Goal: Task Accomplishment & Management: Use online tool/utility

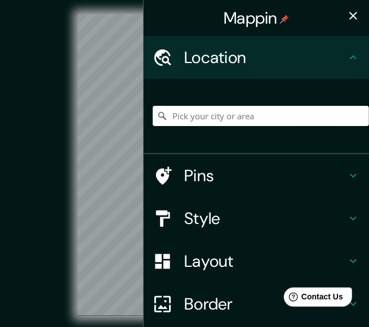
click at [221, 120] on input "Pick your city or area" at bounding box center [261, 116] width 216 height 20
type input "[GEOGRAPHIC_DATA], [GEOGRAPHIC_DATA], Región de O'[PERSON_NAME] 3220000, [GEOGR…"
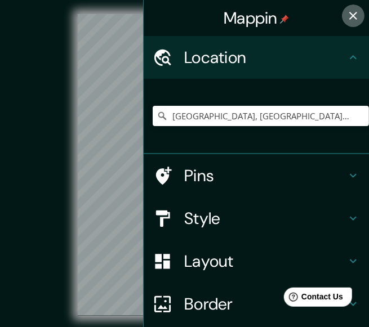
click at [346, 22] on icon "button" at bounding box center [353, 16] width 14 height 14
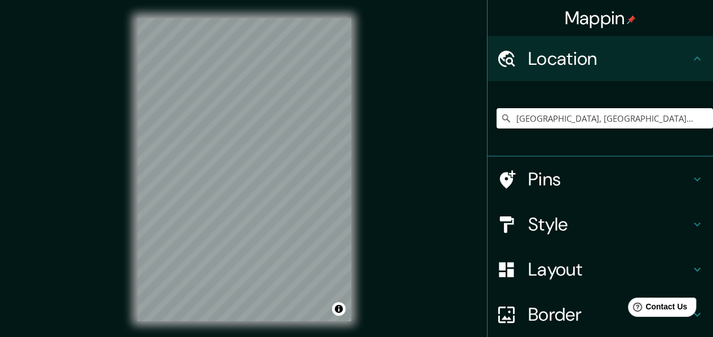
click at [377, 225] on h4 "Style" at bounding box center [609, 224] width 162 height 23
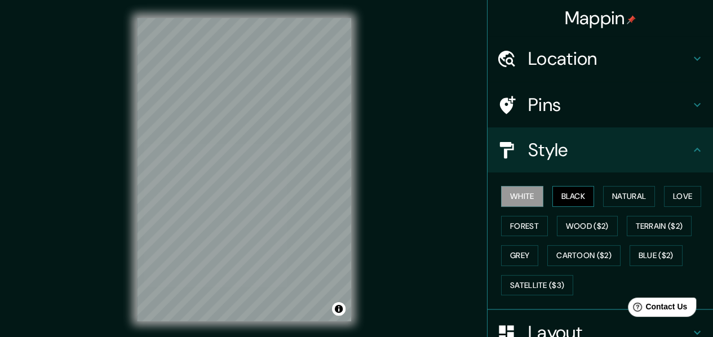
click at [377, 195] on button "Black" at bounding box center [573, 196] width 42 height 21
click at [377, 198] on button "Natural" at bounding box center [629, 196] width 52 height 21
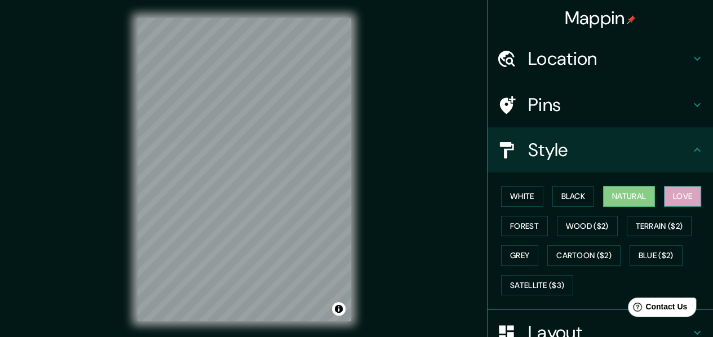
click at [377, 198] on button "Love" at bounding box center [682, 196] width 37 height 21
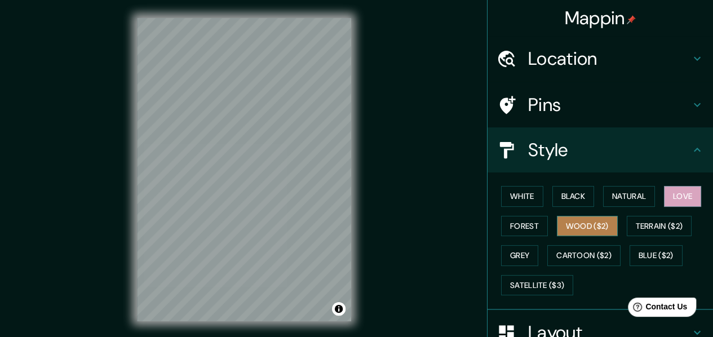
click at [377, 229] on button "Wood ($2)" at bounding box center [587, 226] width 61 height 21
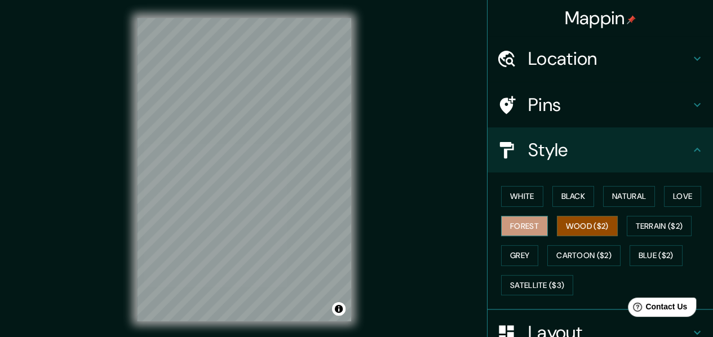
click at [377, 230] on button "Forest" at bounding box center [524, 226] width 47 height 21
click at [377, 259] on button "Grey" at bounding box center [519, 255] width 37 height 21
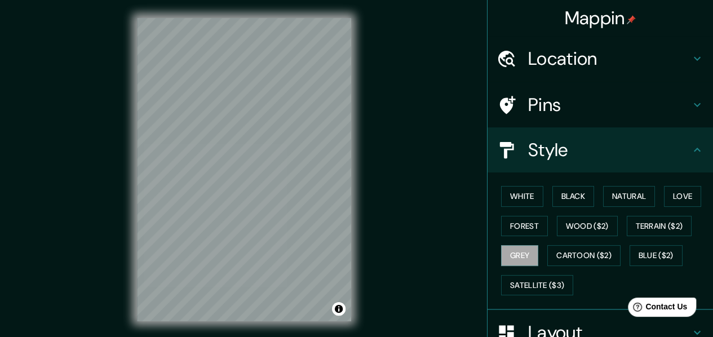
click at [377, 198] on div "White Black Natural Love Forest Wood ($2) Terrain ($2) Grey Cartoon ($2) Blue (…" at bounding box center [604, 240] width 216 height 118
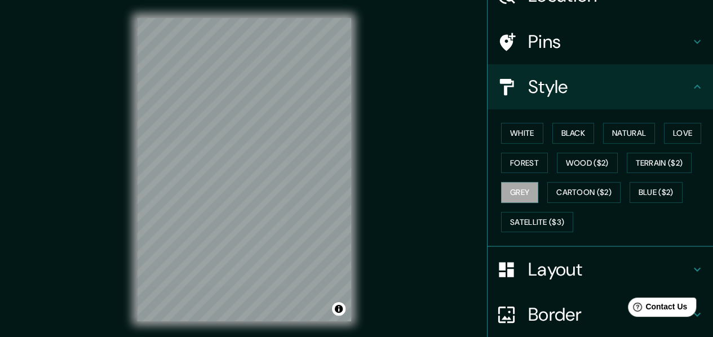
scroll to position [58, 0]
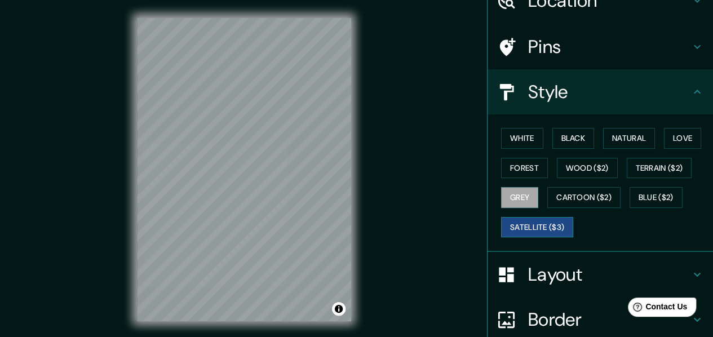
click at [377, 227] on button "Satellite ($3)" at bounding box center [537, 227] width 72 height 21
click at [377, 126] on div "White Black Natural Love Forest Wood ($2) Terrain ($2) Grey Cartoon ($2) Blue (…" at bounding box center [604, 182] width 216 height 118
click at [377, 140] on button "White" at bounding box center [522, 138] width 42 height 21
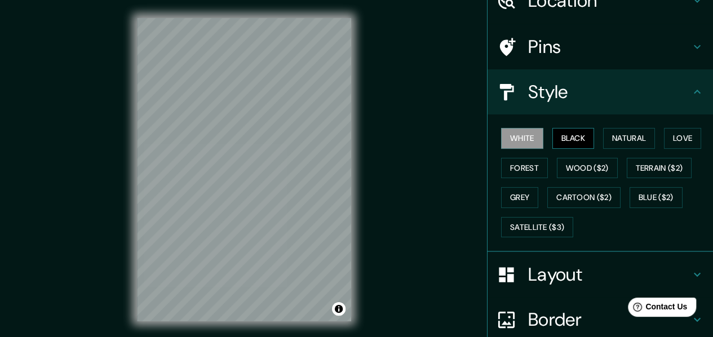
click at [377, 139] on button "Black" at bounding box center [573, 138] width 42 height 21
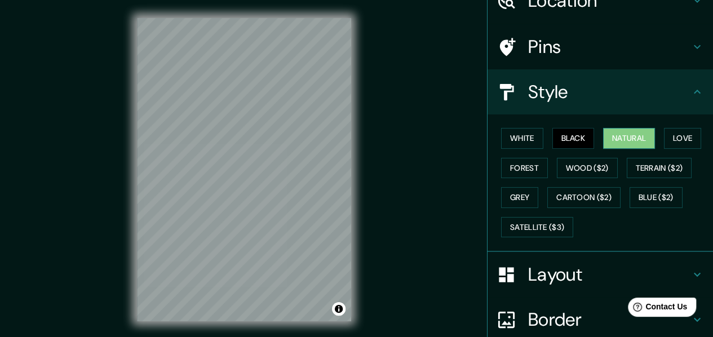
click at [377, 140] on button "Natural" at bounding box center [629, 138] width 52 height 21
click at [377, 140] on button "Love" at bounding box center [682, 138] width 37 height 21
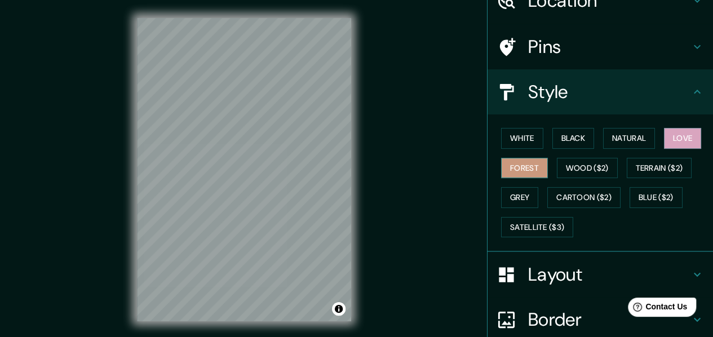
click at [377, 172] on button "Forest" at bounding box center [524, 168] width 47 height 21
click at [377, 198] on button "Grey" at bounding box center [519, 197] width 37 height 21
click at [377, 163] on button "Forest" at bounding box center [524, 168] width 47 height 21
click at [377, 49] on h4 "Pins" at bounding box center [609, 46] width 162 height 23
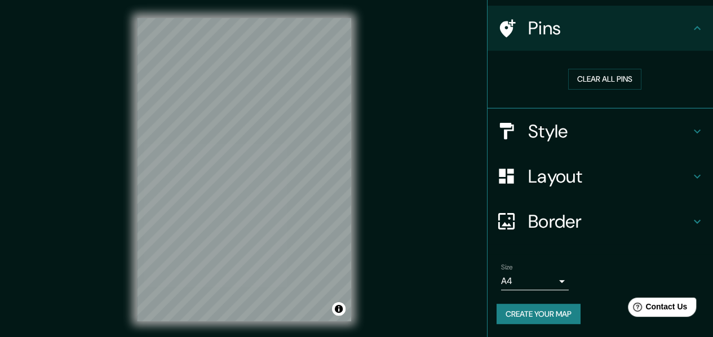
drag, startPoint x: 573, startPoint y: 26, endPoint x: 577, endPoint y: 66, distance: 40.3
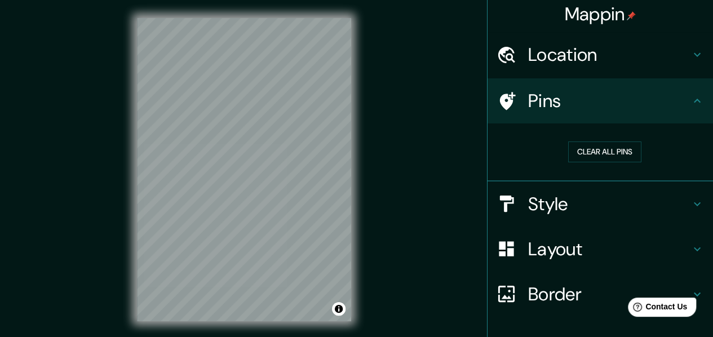
scroll to position [0, 0]
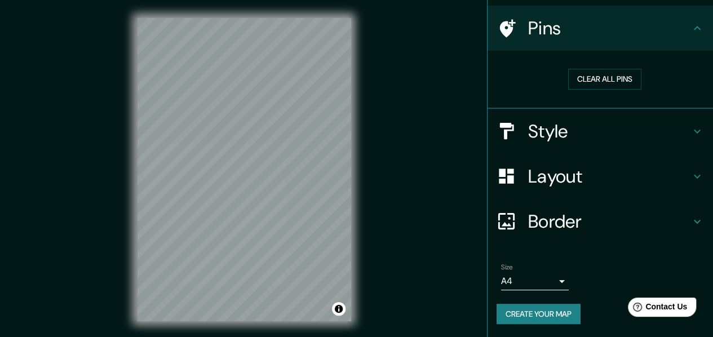
click at [377, 193] on div "Layout" at bounding box center [599, 176] width 225 height 45
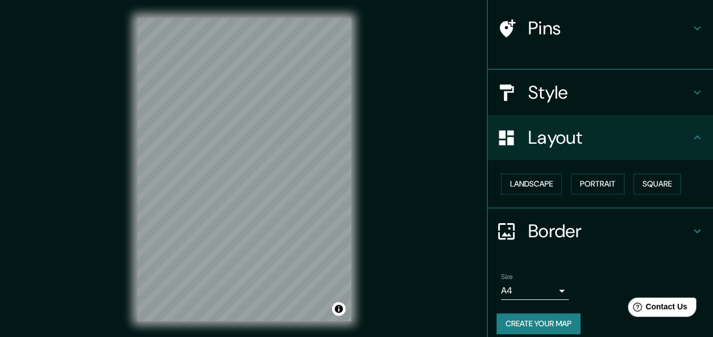
scroll to position [68, 0]
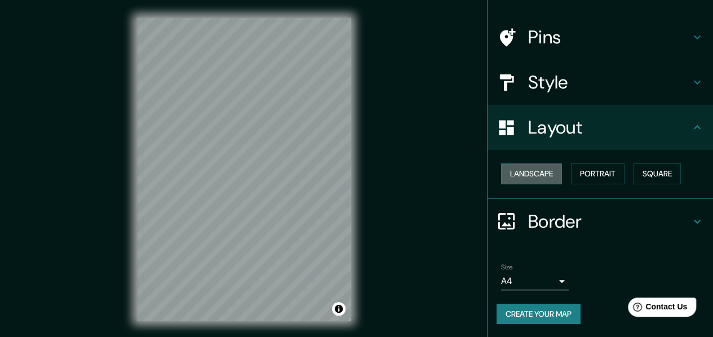
click at [377, 177] on button "Landscape" at bounding box center [531, 173] width 61 height 21
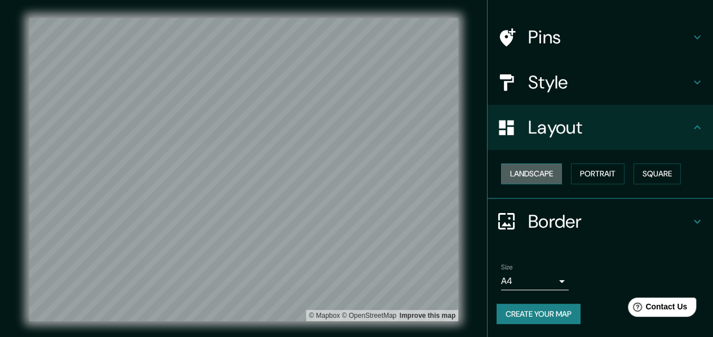
click at [377, 176] on button "Landscape" at bounding box center [531, 173] width 61 height 21
drag, startPoint x: 529, startPoint y: 175, endPoint x: 559, endPoint y: 175, distance: 29.9
click at [377, 175] on button "Landscape" at bounding box center [531, 173] width 61 height 21
click at [377, 175] on button "Portrait" at bounding box center [598, 173] width 54 height 21
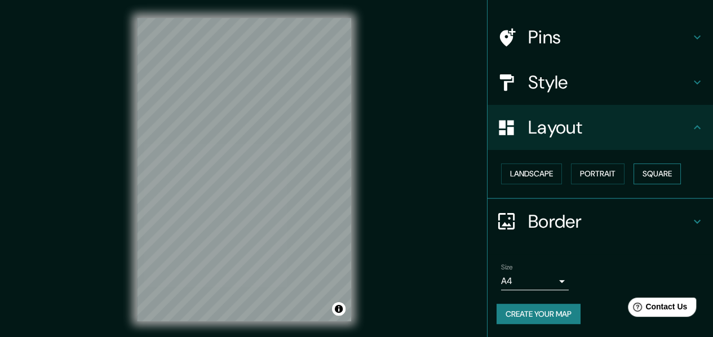
click at [377, 174] on button "Square" at bounding box center [656, 173] width 47 height 21
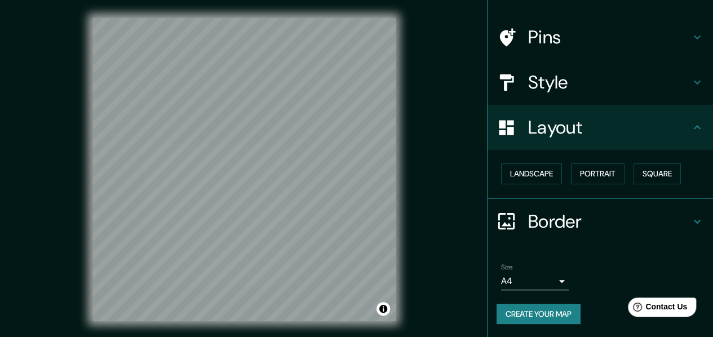
click at [377, 228] on h4 "Border" at bounding box center [609, 221] width 162 height 23
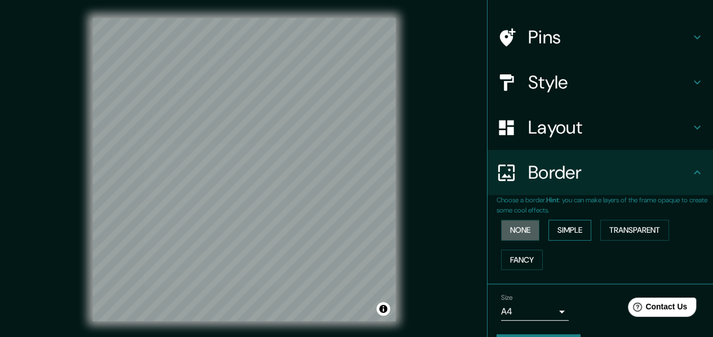
drag, startPoint x: 511, startPoint y: 225, endPoint x: 541, endPoint y: 225, distance: 30.4
click at [377, 224] on button "None" at bounding box center [520, 230] width 38 height 21
click at [377, 229] on button "Simple" at bounding box center [569, 230] width 43 height 21
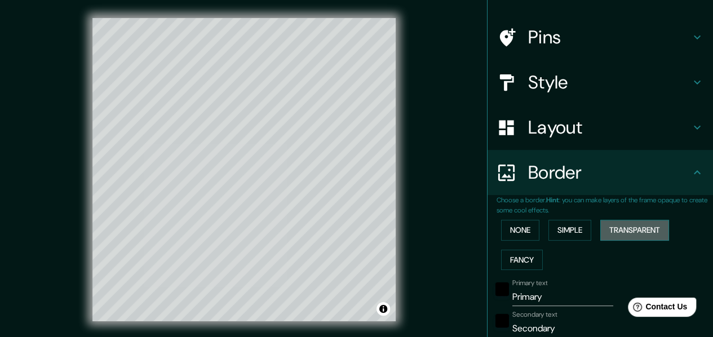
click at [377, 231] on button "Transparent" at bounding box center [634, 230] width 69 height 21
click at [377, 260] on button "Fancy" at bounding box center [522, 260] width 42 height 21
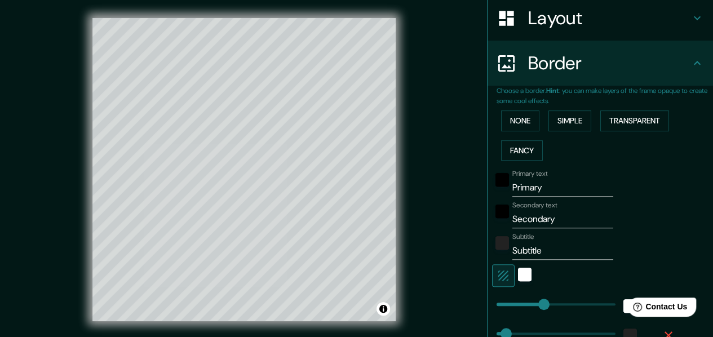
scroll to position [180, 0]
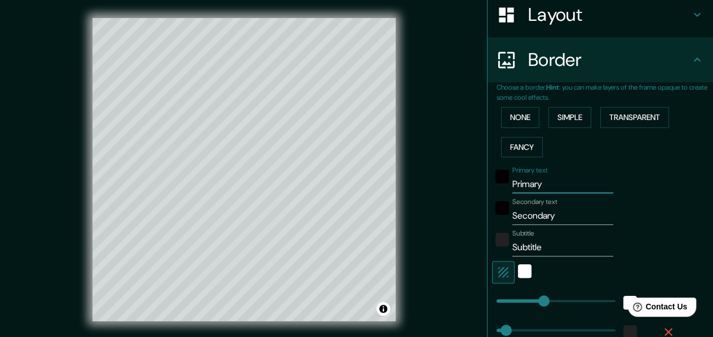
drag, startPoint x: 545, startPoint y: 181, endPoint x: 494, endPoint y: 189, distance: 51.4
click at [377, 189] on div "Primary text Primary" at bounding box center [584, 179] width 185 height 27
type input "215"
type input "43"
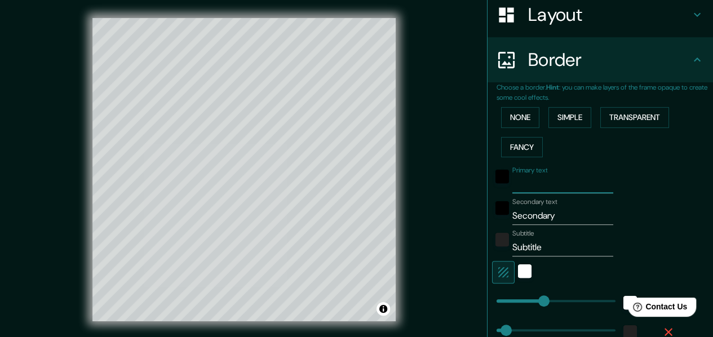
type input "22"
drag, startPoint x: 564, startPoint y: 210, endPoint x: 437, endPoint y: 252, distance: 133.6
click at [377, 252] on div "Mappin Location [GEOGRAPHIC_DATA], [GEOGRAPHIC_DATA], [GEOGRAPHIC_DATA][PERSON_…" at bounding box center [356, 178] width 713 height 357
type input "215"
type input "43"
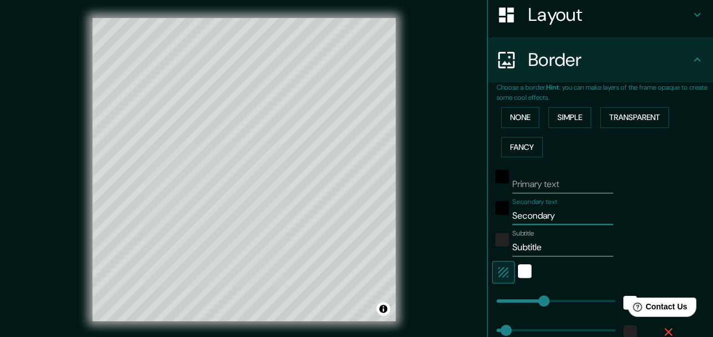
type input "43"
type input "22"
drag, startPoint x: 548, startPoint y: 239, endPoint x: 436, endPoint y: 258, distance: 114.3
click at [377, 258] on div "Mappin Location [GEOGRAPHIC_DATA], [GEOGRAPHIC_DATA], [GEOGRAPHIC_DATA][PERSON_…" at bounding box center [356, 178] width 713 height 357
type input "215"
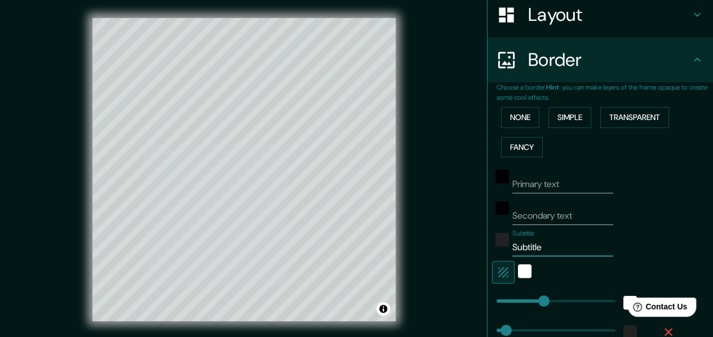
type input "43"
type input "22"
click at [377, 269] on div "white" at bounding box center [525, 271] width 14 height 14
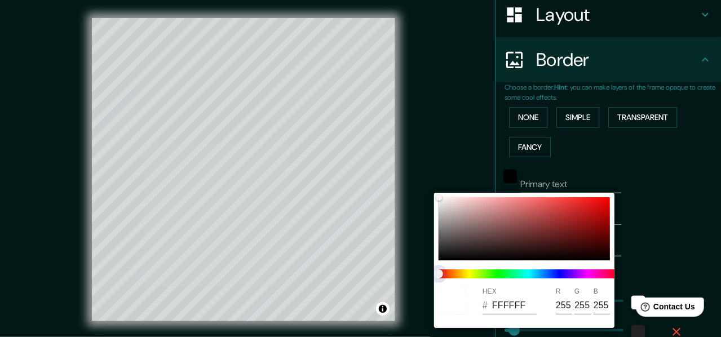
click at [377, 272] on span at bounding box center [528, 273] width 180 height 9
type input "215"
type input "43"
type input "22"
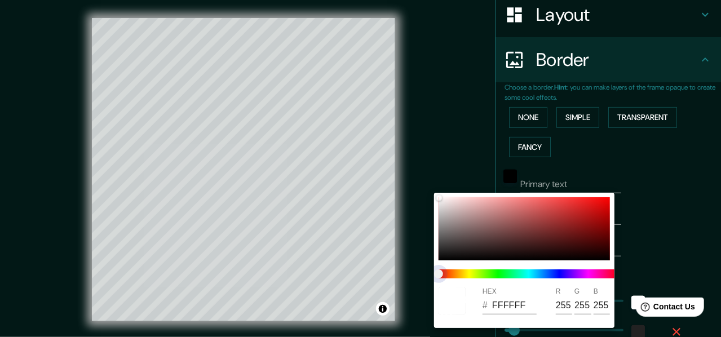
type input "215"
type input "43"
type input "22"
type input "215"
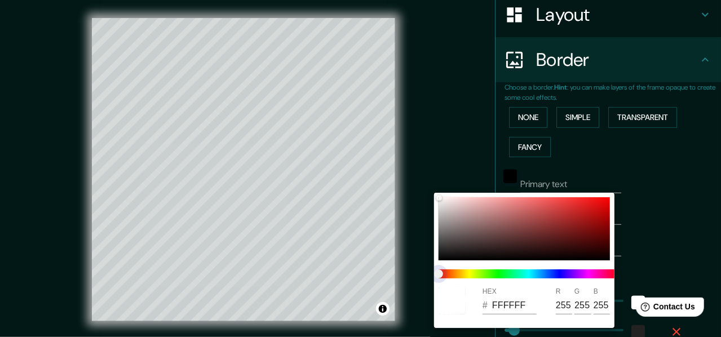
type input "43"
type input "22"
drag, startPoint x: 488, startPoint y: 276, endPoint x: 516, endPoint y: 276, distance: 27.0
click at [377, 276] on span at bounding box center [528, 273] width 180 height 9
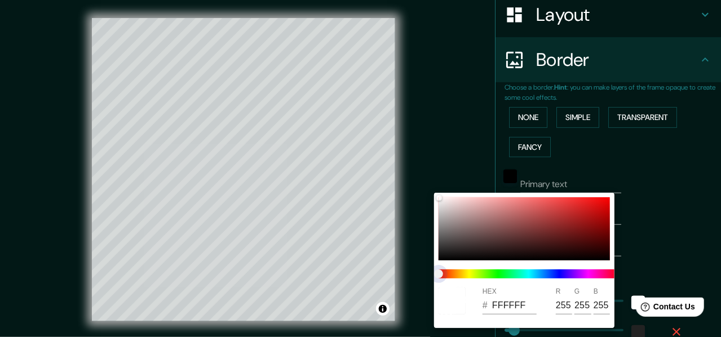
type input "215"
type input "43"
type input "22"
type input "215"
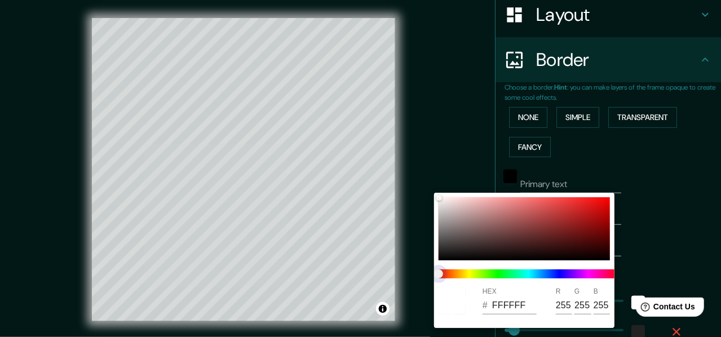
type input "43"
type input "22"
type input "215"
type input "43"
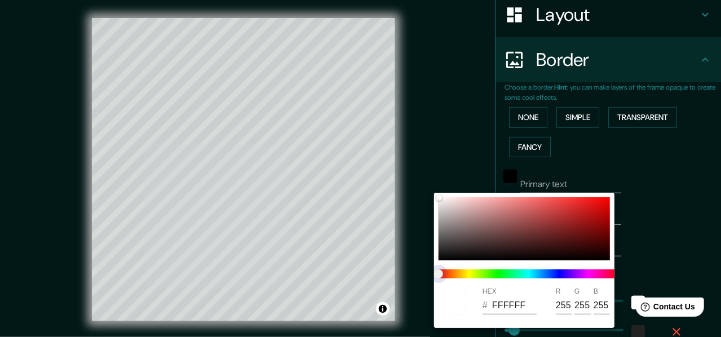
type input "43"
type input "22"
type input "215"
type input "43"
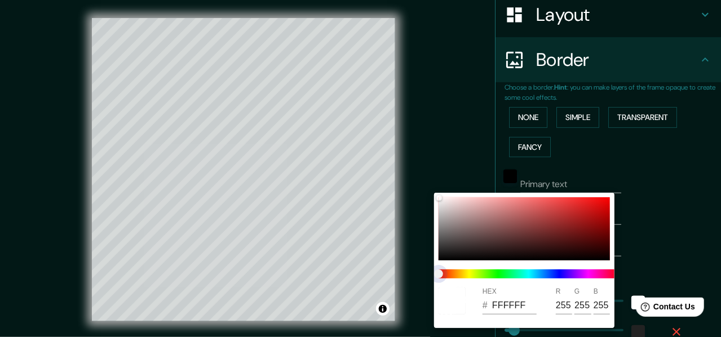
type input "22"
type input "215"
type input "43"
type input "22"
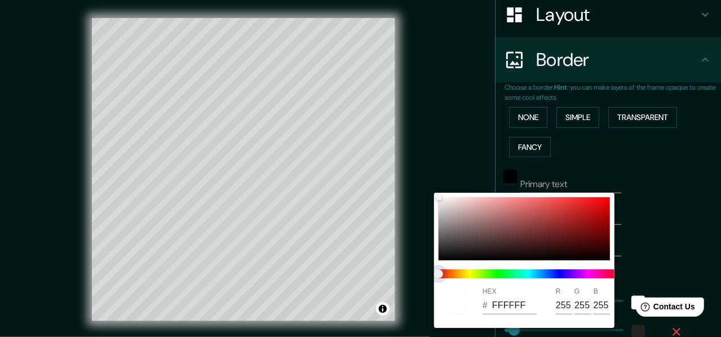
type input "215"
type input "43"
type input "22"
drag, startPoint x: 441, startPoint y: 274, endPoint x: 523, endPoint y: 286, distance: 83.2
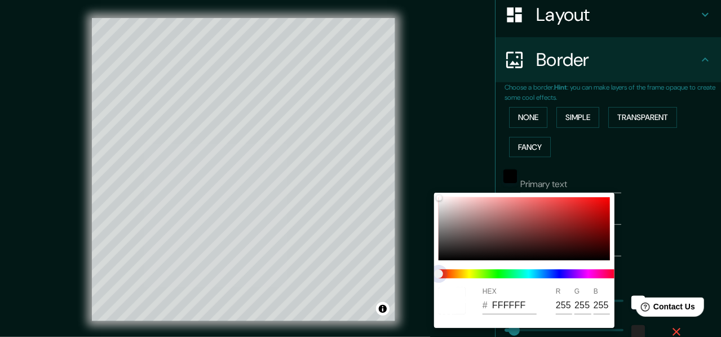
click at [377, 286] on div "HEX # FFFFFF R 255 G 255 B 255" at bounding box center [524, 260] width 180 height 135
type input "215"
type input "43"
type input "22"
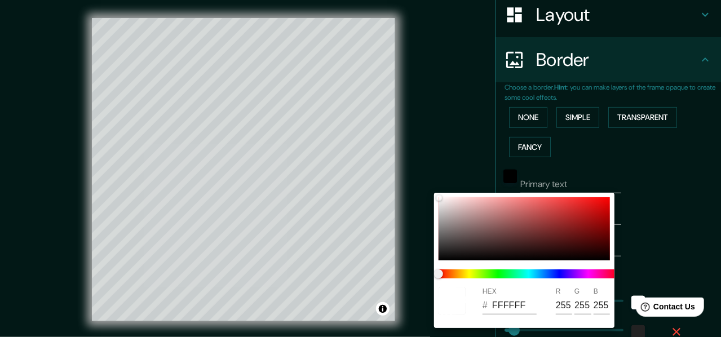
drag, startPoint x: 521, startPoint y: 284, endPoint x: 504, endPoint y: 276, distance: 18.7
click at [377, 280] on div at bounding box center [528, 274] width 189 height 18
type input "215"
type input "43"
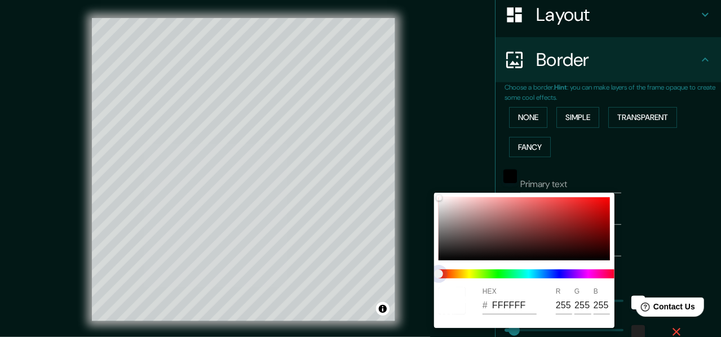
type input "22"
drag, startPoint x: 504, startPoint y: 276, endPoint x: 496, endPoint y: 274, distance: 8.2
click at [377, 274] on span at bounding box center [528, 273] width 180 height 9
type input "215"
type input "43"
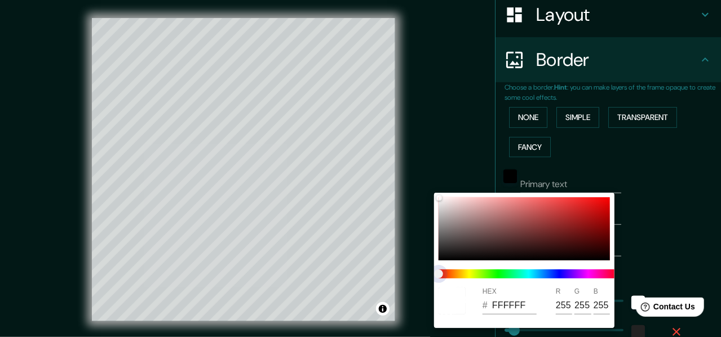
type input "43"
type input "22"
type input "215"
type input "43"
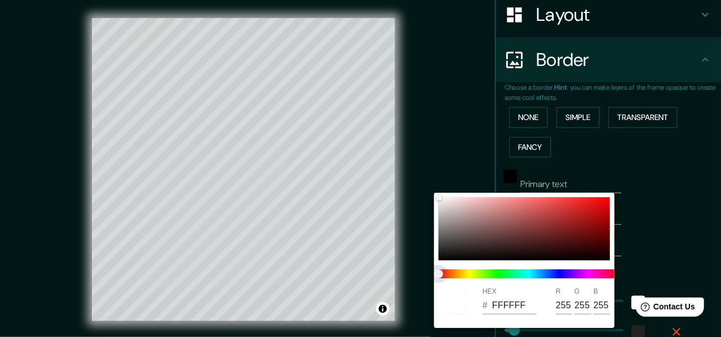
type input "22"
type input "215"
type input "43"
type input "22"
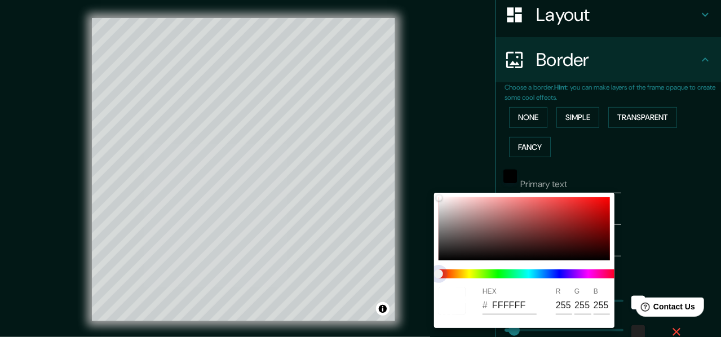
drag, startPoint x: 437, startPoint y: 272, endPoint x: 459, endPoint y: 275, distance: 22.8
click at [377, 276] on span at bounding box center [528, 273] width 180 height 9
click at [377, 274] on span at bounding box center [528, 273] width 180 height 9
type input "215"
type input "43"
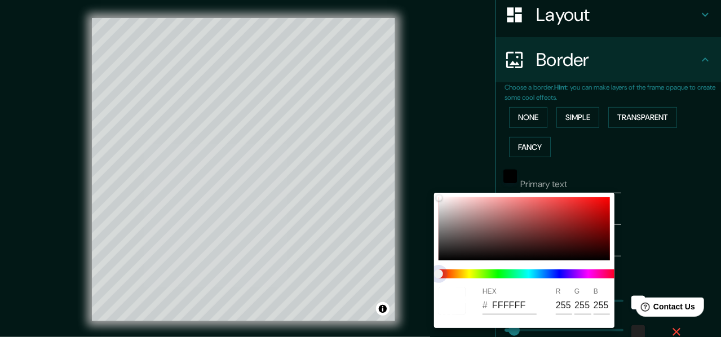
type input "43"
type input "22"
type input "215"
type input "43"
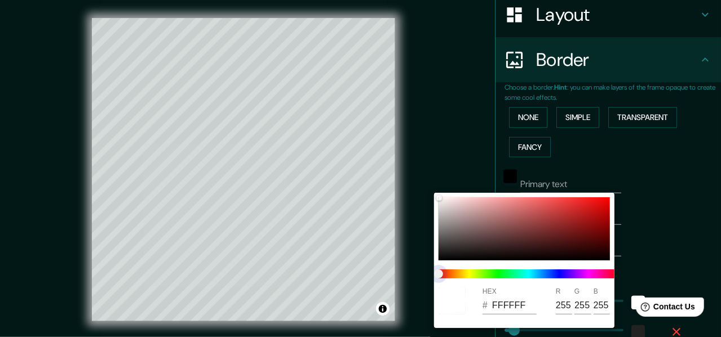
type input "22"
click at [377, 271] on span at bounding box center [528, 273] width 180 height 9
click at [377, 272] on span at bounding box center [528, 273] width 180 height 9
type input "215"
type input "43"
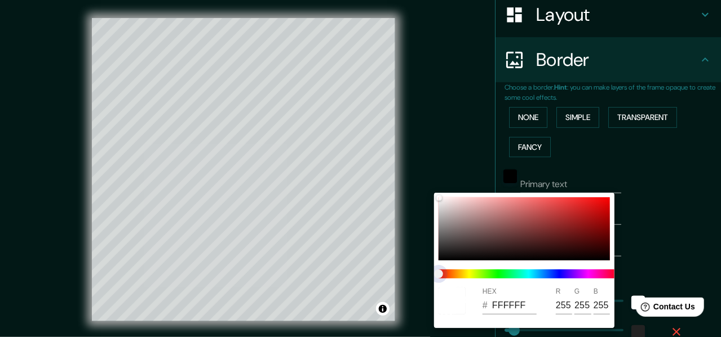
type input "43"
type input "22"
click at [377, 271] on span at bounding box center [528, 273] width 180 height 9
type input "215"
type input "43"
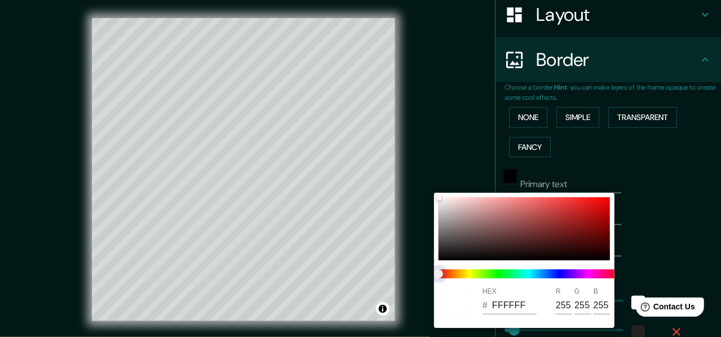
type input "43"
type input "22"
drag, startPoint x: 531, startPoint y: 269, endPoint x: 525, endPoint y: 222, distance: 47.7
click at [377, 221] on div at bounding box center [523, 228] width 171 height 63
type input "215"
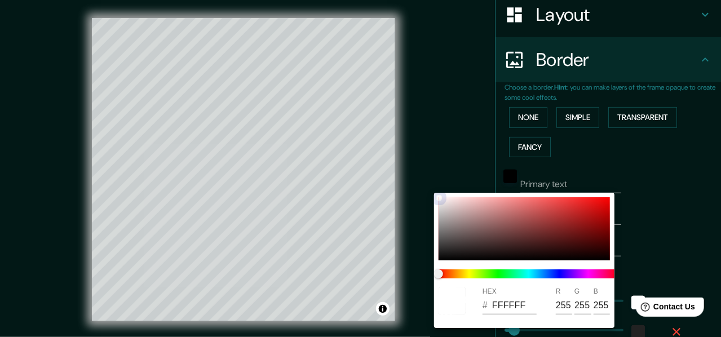
type input "43"
type input "22"
type input "9C4E4E"
type input "156"
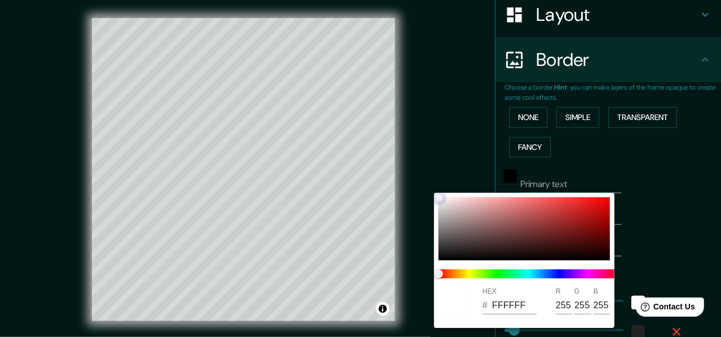
type input "78"
click at [377, 226] on div at bounding box center [523, 228] width 171 height 63
type input "215"
type input "43"
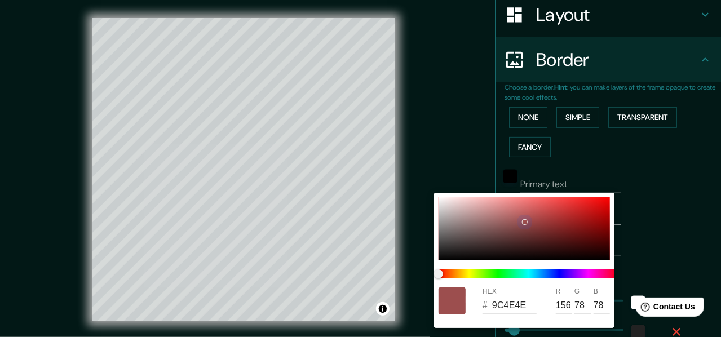
type input "43"
type input "22"
type input "882222"
type input "136"
type input "34"
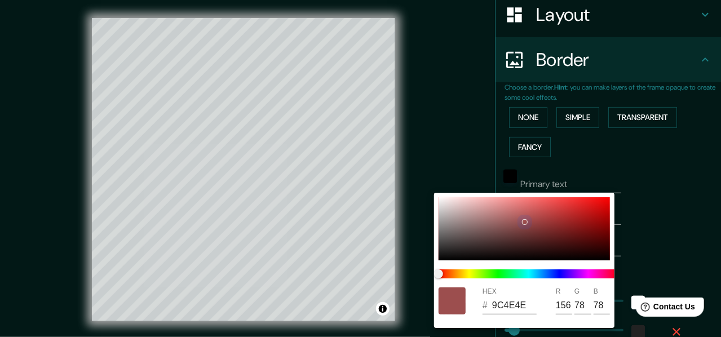
type input "34"
type input "215"
type input "43"
type input "22"
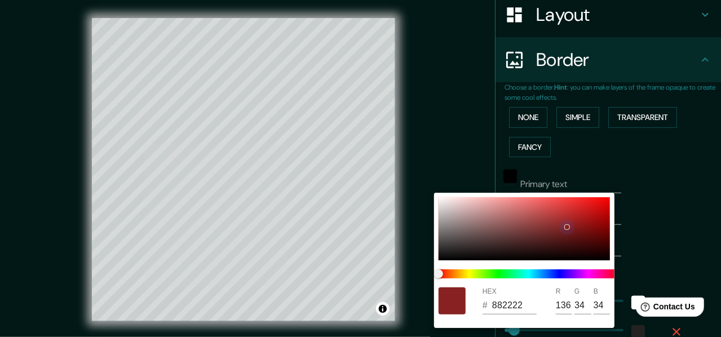
type input "9C1D1D"
type input "156"
type input "29"
click at [377, 223] on div at bounding box center [523, 228] width 171 height 63
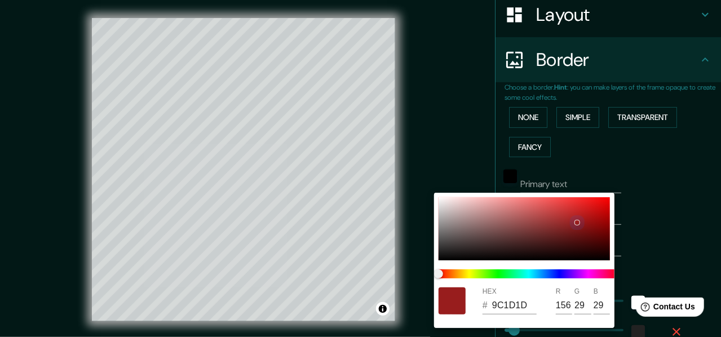
type input "215"
type input "43"
type input "22"
type input "981D1D"
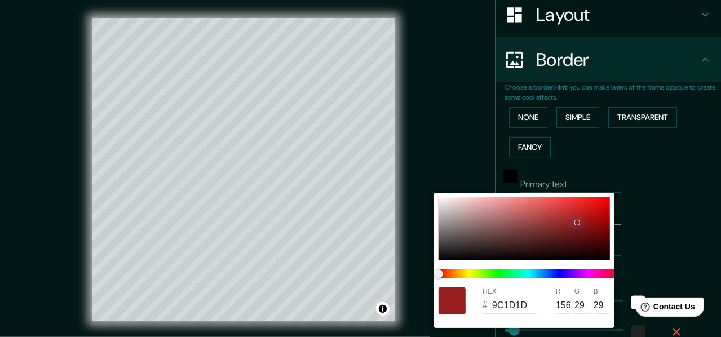
type input "152"
click at [377, 202] on div at bounding box center [523, 228] width 171 height 63
type input "215"
type input "43"
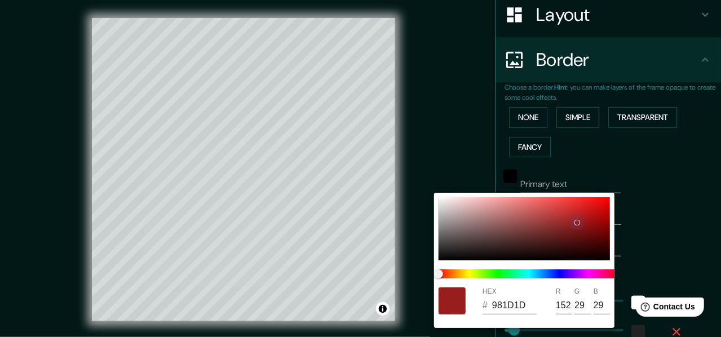
type input "22"
type input "EDE7E7"
type input "237"
type input "231"
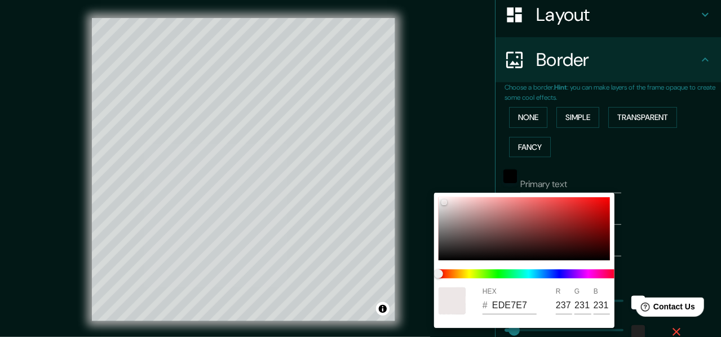
click at [377, 258] on div at bounding box center [360, 168] width 721 height 337
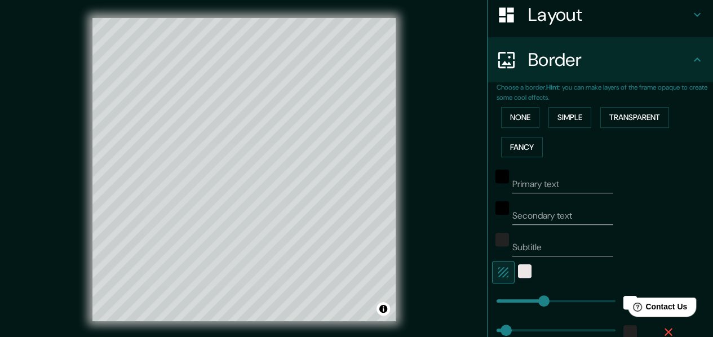
click at [377, 270] on icon "button" at bounding box center [503, 272] width 14 height 14
type input "215"
type input "43"
type input "22"
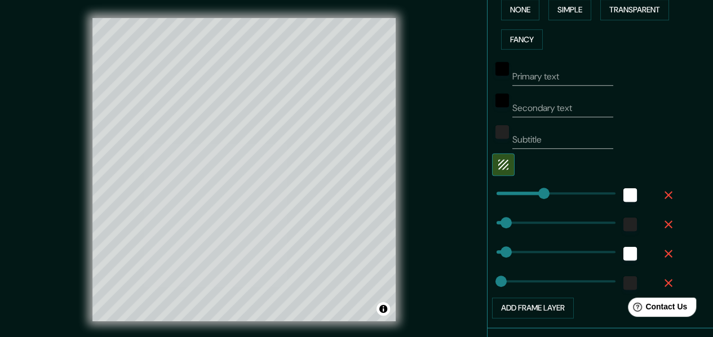
scroll to position [293, 0]
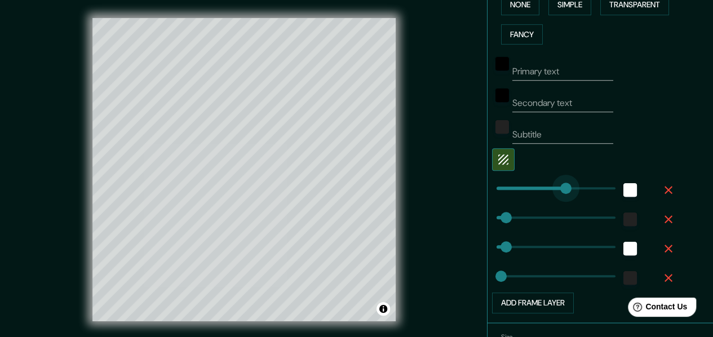
type input "538"
drag, startPoint x: 536, startPoint y: 189, endPoint x: 610, endPoint y: 194, distance: 73.9
type input "43"
type input "22"
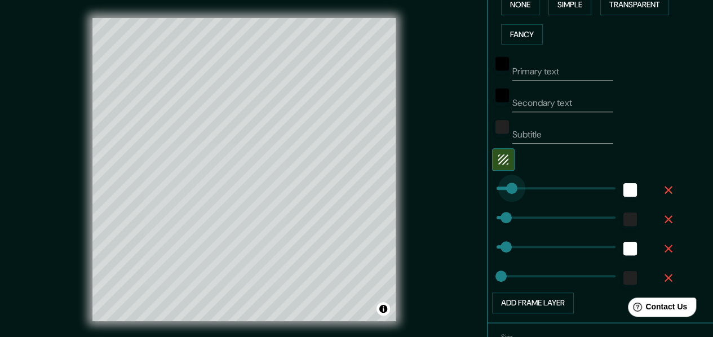
type input "3"
drag, startPoint x: 606, startPoint y: 192, endPoint x: 488, endPoint y: 201, distance: 117.5
type input "43"
type input "22"
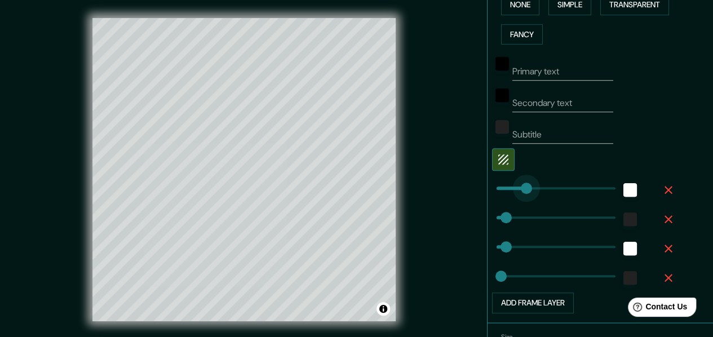
type input "186"
drag, startPoint x: 491, startPoint y: 190, endPoint x: 529, endPoint y: 193, distance: 38.5
type input "43"
type input "22"
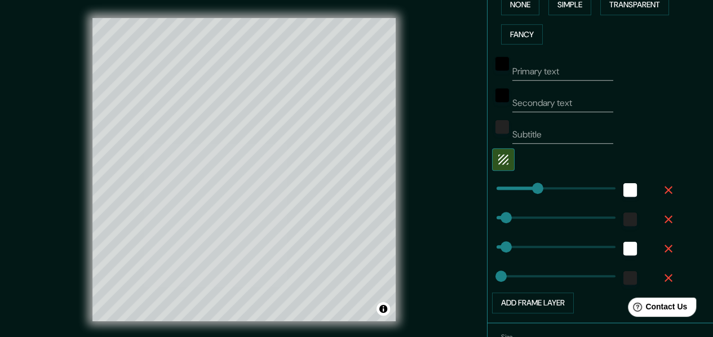
type input "360"
drag, startPoint x: 529, startPoint y: 193, endPoint x: 567, endPoint y: 197, distance: 38.5
type input "43"
type input "22"
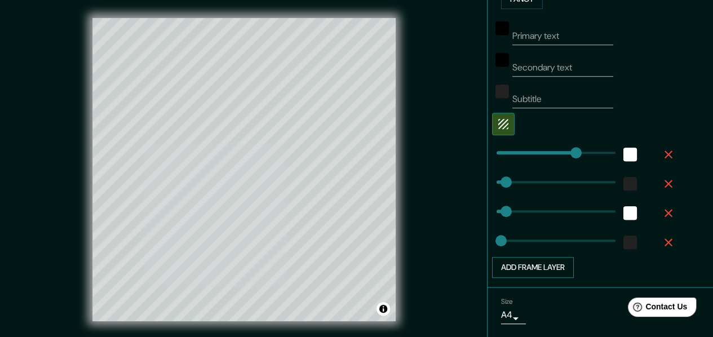
scroll to position [361, 0]
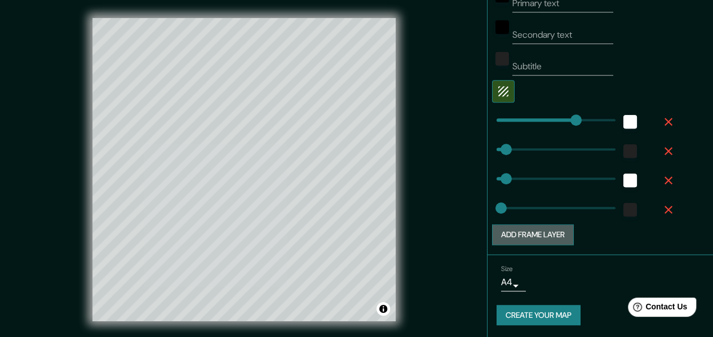
click at [377, 234] on button "Add frame layer" at bounding box center [533, 234] width 82 height 21
type input "43"
type input "22"
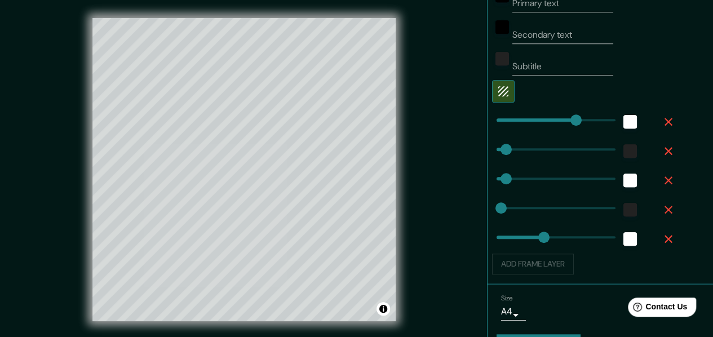
click at [377, 263] on div "Add frame layer" at bounding box center [584, 264] width 185 height 21
type input "215"
click at [377, 236] on div "white" at bounding box center [630, 239] width 14 height 14
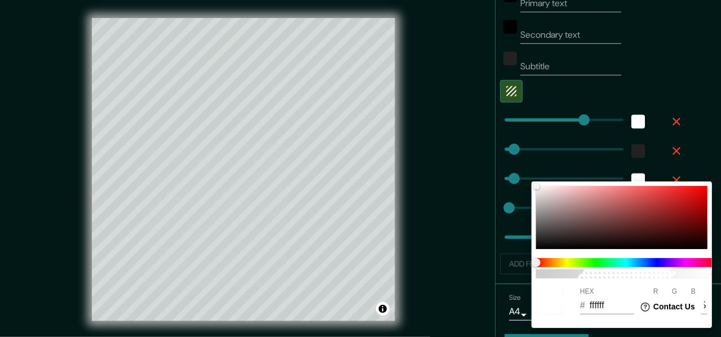
drag, startPoint x: 525, startPoint y: 101, endPoint x: 565, endPoint y: 185, distance: 93.2
click at [377, 107] on div at bounding box center [360, 168] width 721 height 337
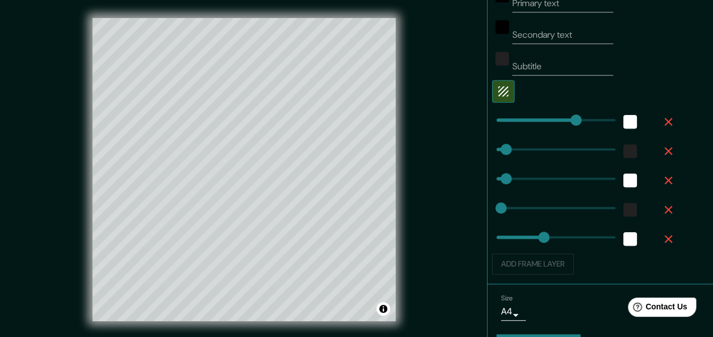
click at [377, 121] on icon "button" at bounding box center [668, 122] width 14 height 14
type input "43"
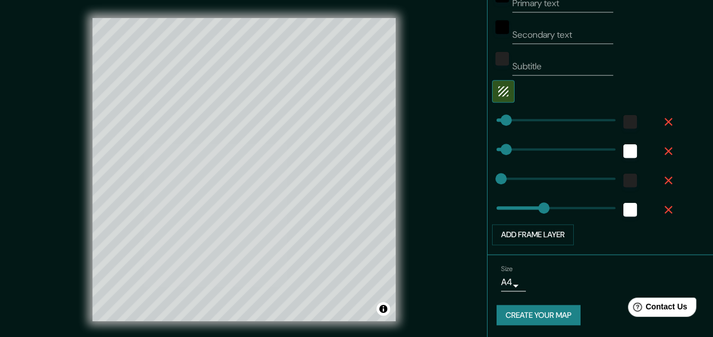
click at [377, 149] on icon "button" at bounding box center [668, 151] width 14 height 14
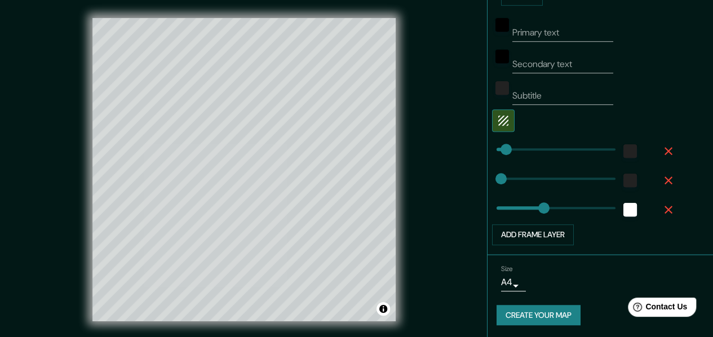
click at [377, 175] on icon "button" at bounding box center [668, 181] width 14 height 14
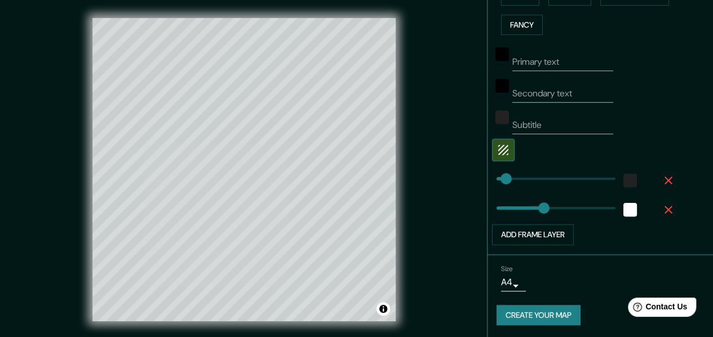
click at [377, 214] on icon "button" at bounding box center [668, 210] width 14 height 14
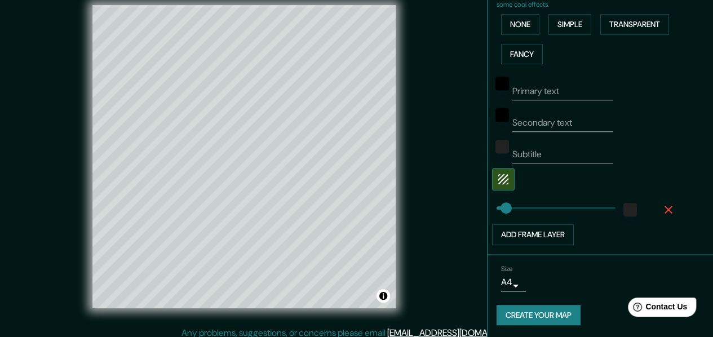
scroll to position [20, 0]
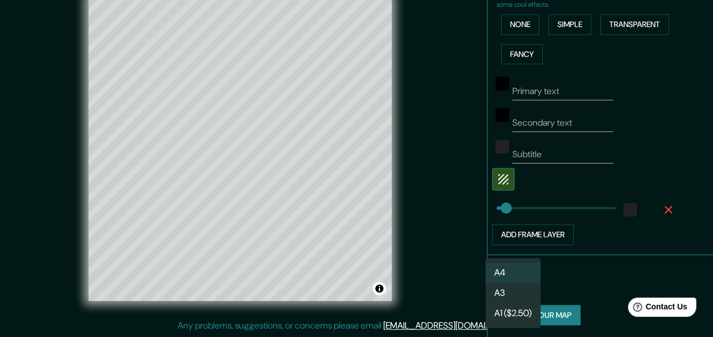
click at [377, 281] on body "Mappin Location [GEOGRAPHIC_DATA], [GEOGRAPHIC_DATA], [GEOGRAPHIC_DATA][PERSON_…" at bounding box center [356, 148] width 713 height 337
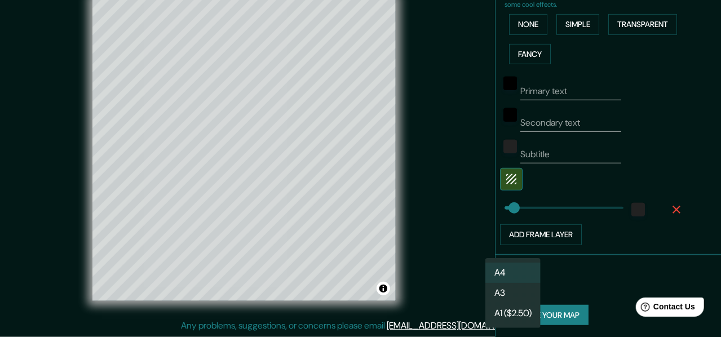
click at [377, 297] on li "A3" at bounding box center [512, 293] width 55 height 20
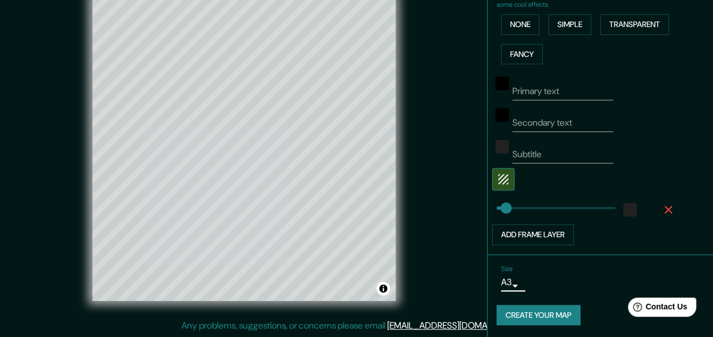
click at [377, 314] on button "Create your map" at bounding box center [538, 315] width 84 height 21
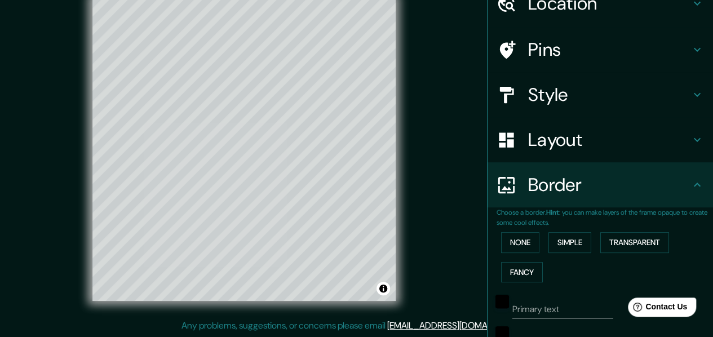
scroll to position [0, 0]
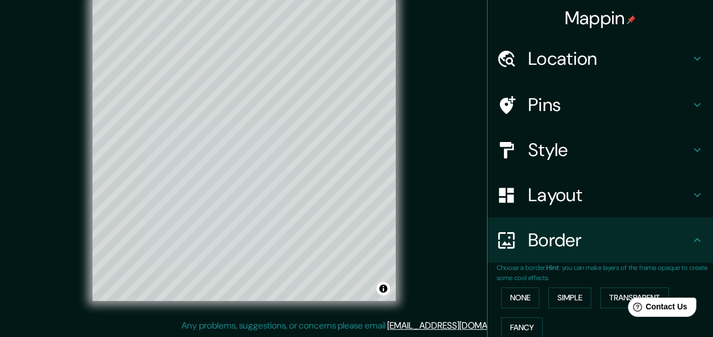
click at [377, 63] on h4 "Location" at bounding box center [609, 58] width 162 height 23
type input "43"
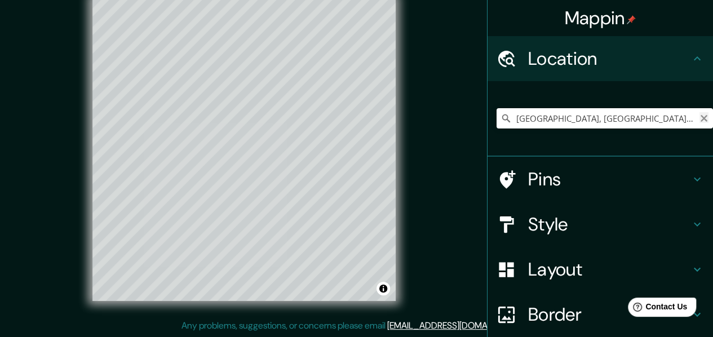
click at [377, 118] on icon "Clear" at bounding box center [703, 118] width 9 height 9
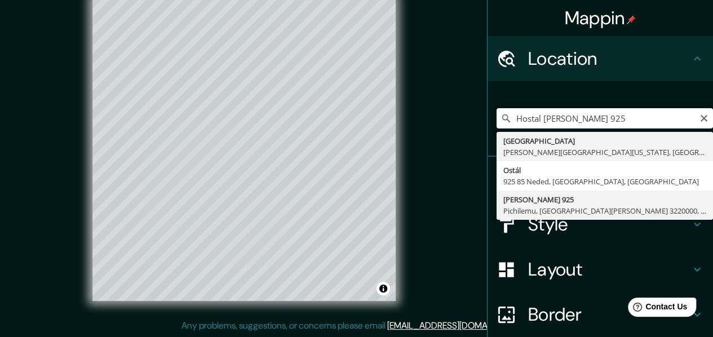
type input "[PERSON_NAME][STREET_ADDRESS][PERSON_NAME]"
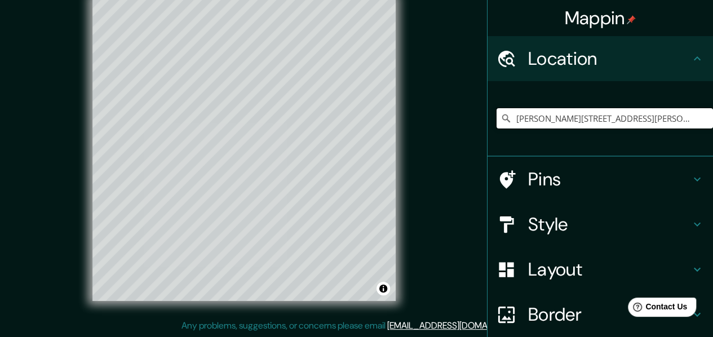
scroll to position [94, 0]
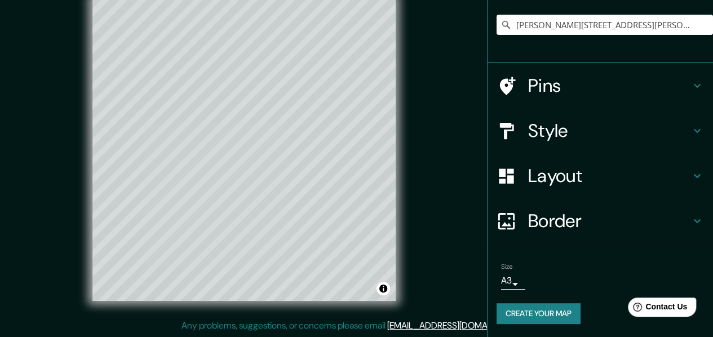
click at [377, 314] on button "Create your map" at bounding box center [538, 313] width 84 height 21
click at [377, 314] on div "Create your map" at bounding box center [599, 313] width 207 height 21
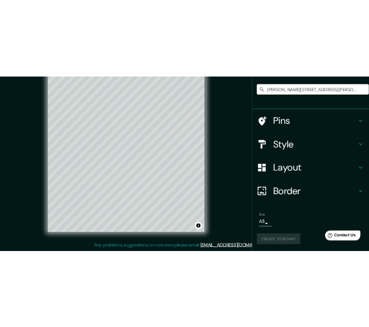
scroll to position [0, 0]
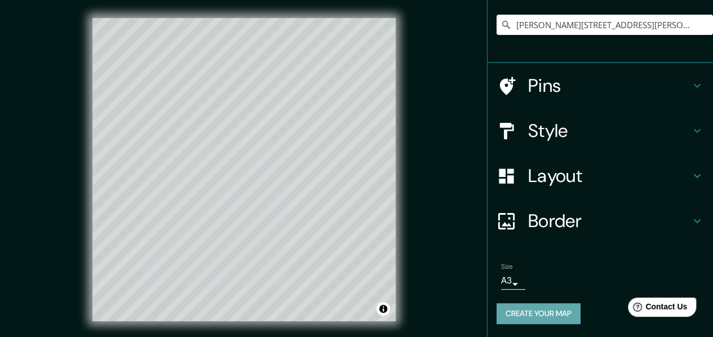
click at [377, 312] on button "Create your map" at bounding box center [538, 313] width 84 height 21
click at [255, 175] on div "© Mapbox © OpenStreetMap Improve this map" at bounding box center [244, 169] width 678 height 339
click at [377, 312] on div "Create your map" at bounding box center [599, 313] width 207 height 21
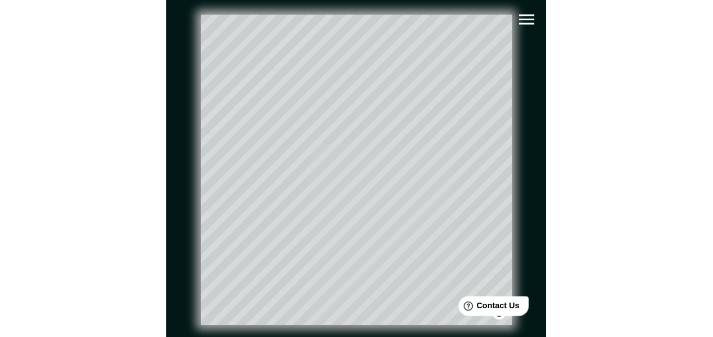
scroll to position [91, 0]
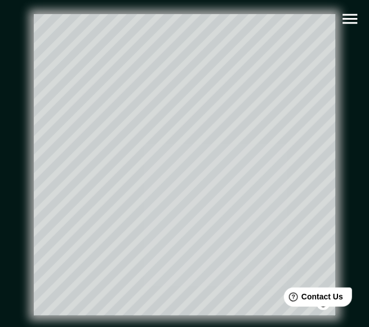
type input "43"
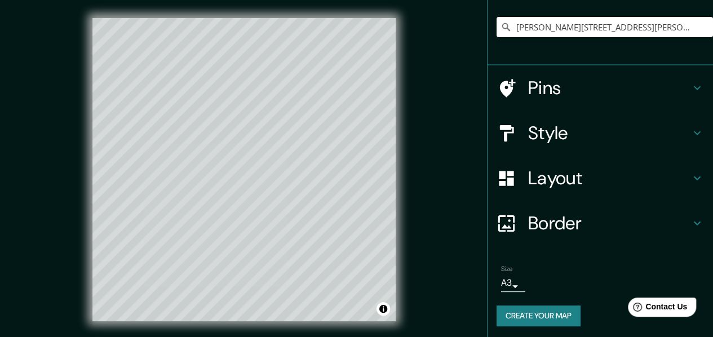
click at [377, 313] on button "Create your map" at bounding box center [538, 315] width 84 height 21
click at [377, 316] on button "Create your map" at bounding box center [538, 315] width 84 height 21
click at [377, 314] on div "Create your map" at bounding box center [599, 315] width 207 height 21
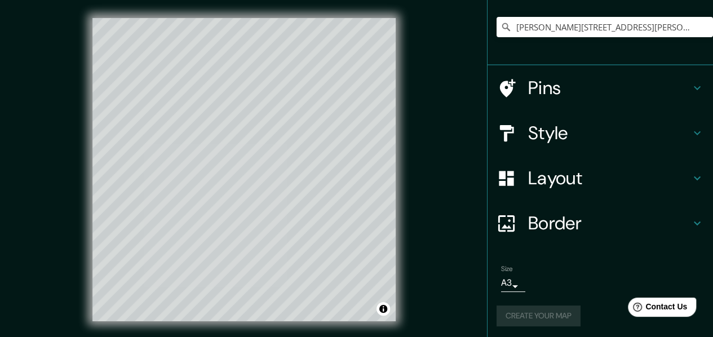
click at [377, 314] on div "Create your map" at bounding box center [599, 315] width 207 height 21
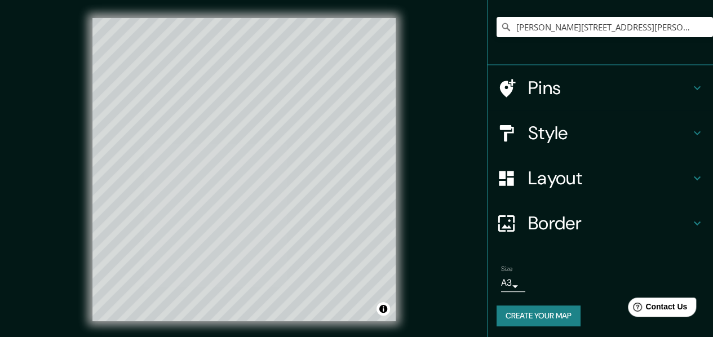
drag, startPoint x: 360, startPoint y: 323, endPoint x: 516, endPoint y: 313, distance: 156.4
click at [377, 313] on button "Create your map" at bounding box center [538, 315] width 84 height 21
click at [377, 320] on div "Create your map" at bounding box center [599, 315] width 207 height 21
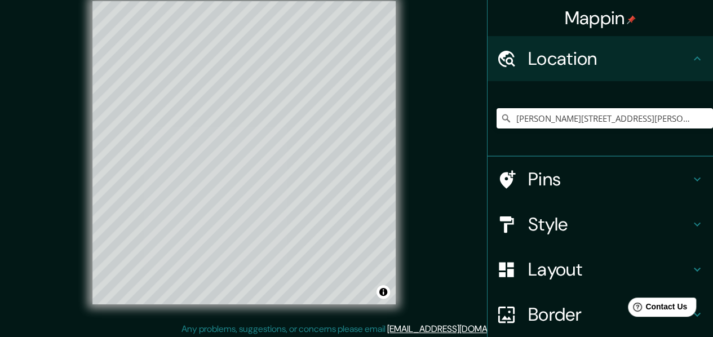
scroll to position [20, 0]
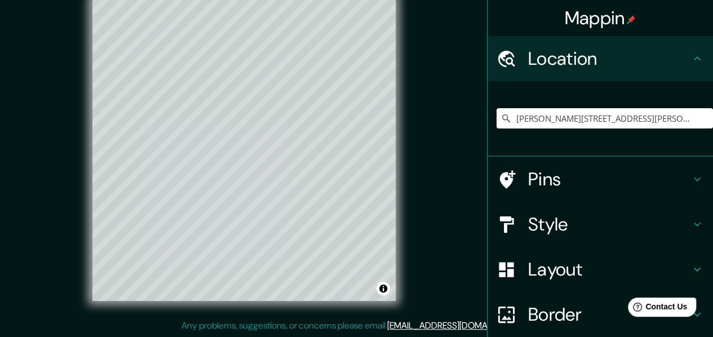
drag, startPoint x: 441, startPoint y: 170, endPoint x: 443, endPoint y: 103, distance: 67.6
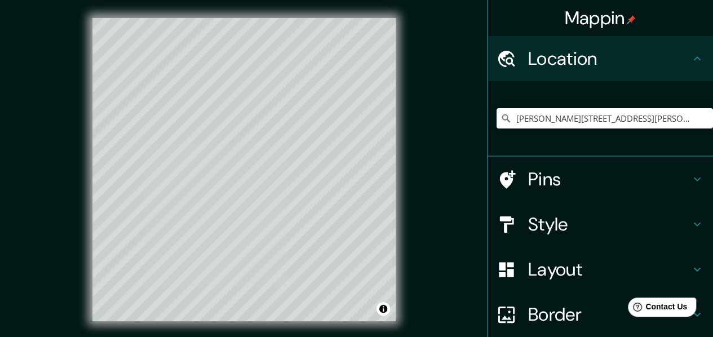
scroll to position [94, 0]
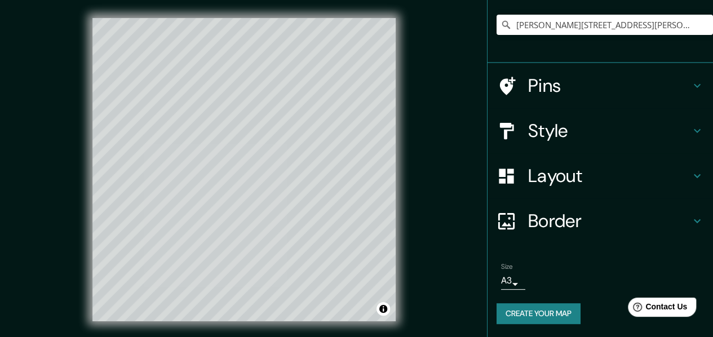
click at [377, 305] on button "Create your map" at bounding box center [538, 313] width 84 height 21
click at [377, 313] on div "Create your map" at bounding box center [599, 313] width 207 height 21
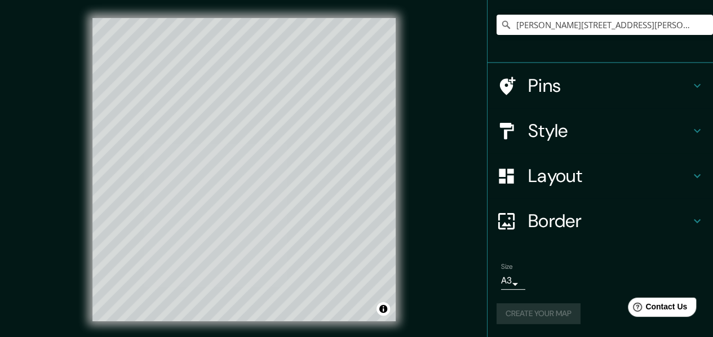
click at [377, 313] on div "Create your map" at bounding box center [599, 313] width 207 height 21
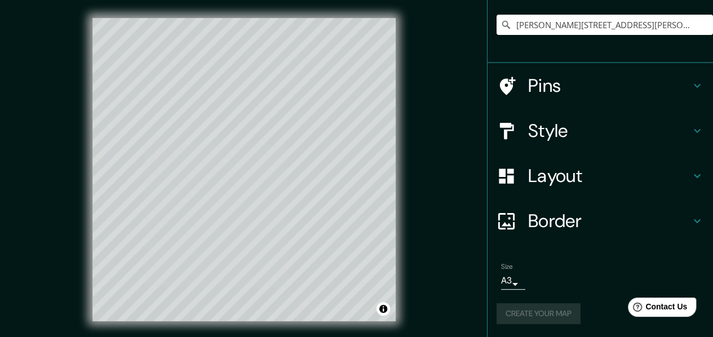
click at [377, 313] on div "Create your map" at bounding box center [599, 313] width 207 height 21
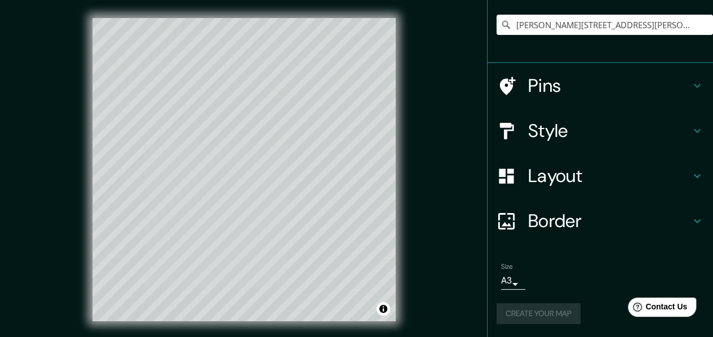
click at [377, 313] on div "Create your map" at bounding box center [599, 313] width 207 height 21
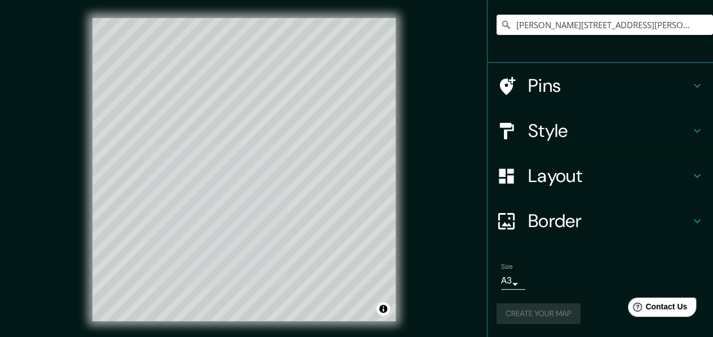
click at [377, 313] on div "Create your map" at bounding box center [599, 313] width 207 height 21
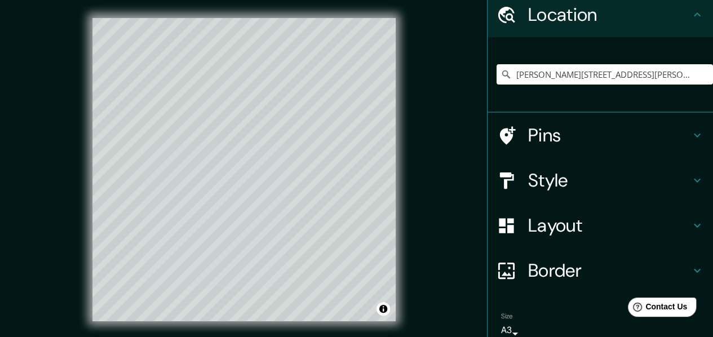
scroll to position [0, 0]
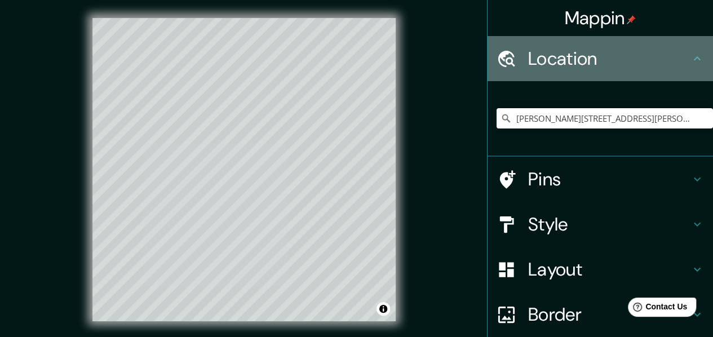
click at [377, 52] on div "Location" at bounding box center [599, 58] width 225 height 45
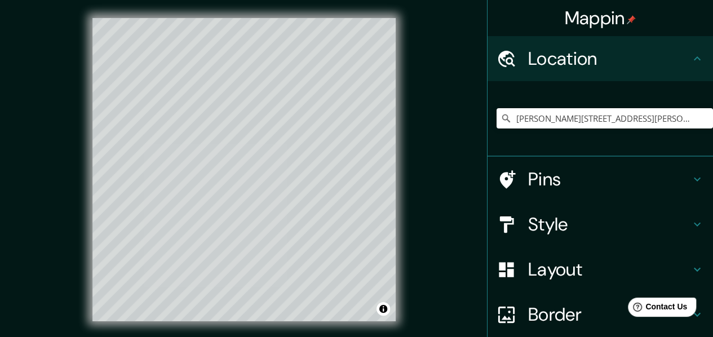
click at [377, 56] on icon at bounding box center [697, 59] width 14 height 14
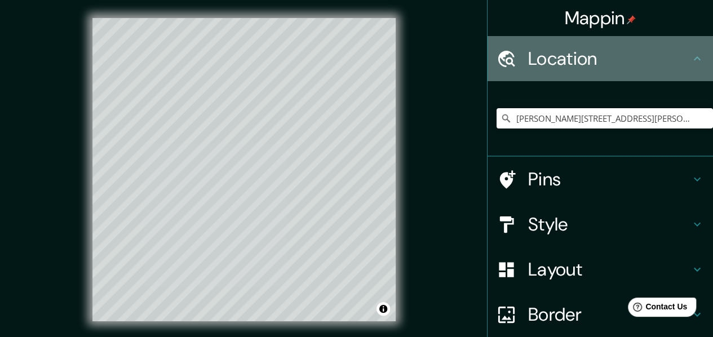
click at [377, 59] on icon at bounding box center [697, 58] width 7 height 4
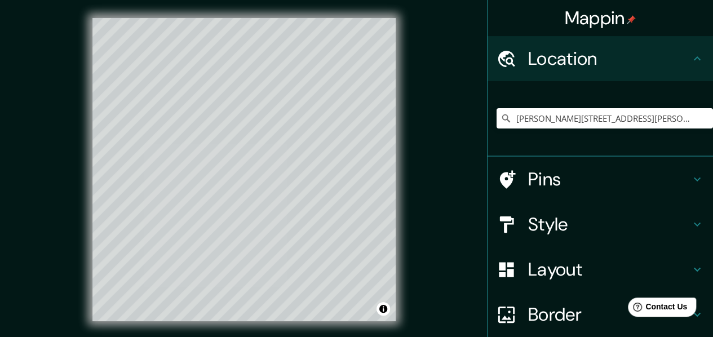
click at [377, 60] on icon at bounding box center [697, 59] width 14 height 14
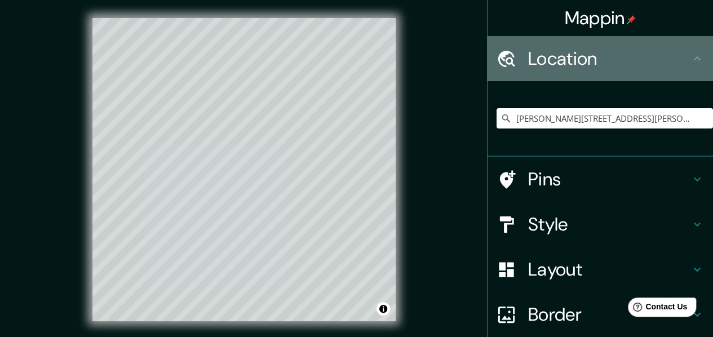
click at [377, 60] on icon at bounding box center [697, 59] width 14 height 14
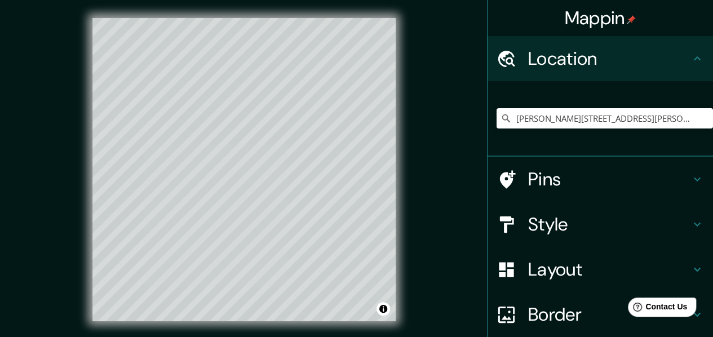
click at [377, 60] on icon at bounding box center [697, 59] width 14 height 14
